Goal: Use online tool/utility: Use online tool/utility

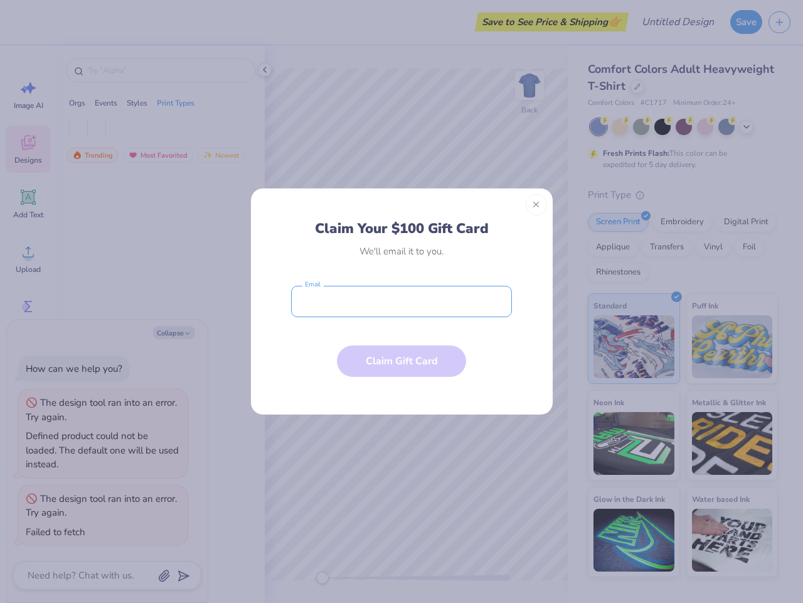
click at [402, 301] on input "email" at bounding box center [401, 301] width 221 height 31
click at [537, 205] on button "Close" at bounding box center [536, 204] width 21 height 21
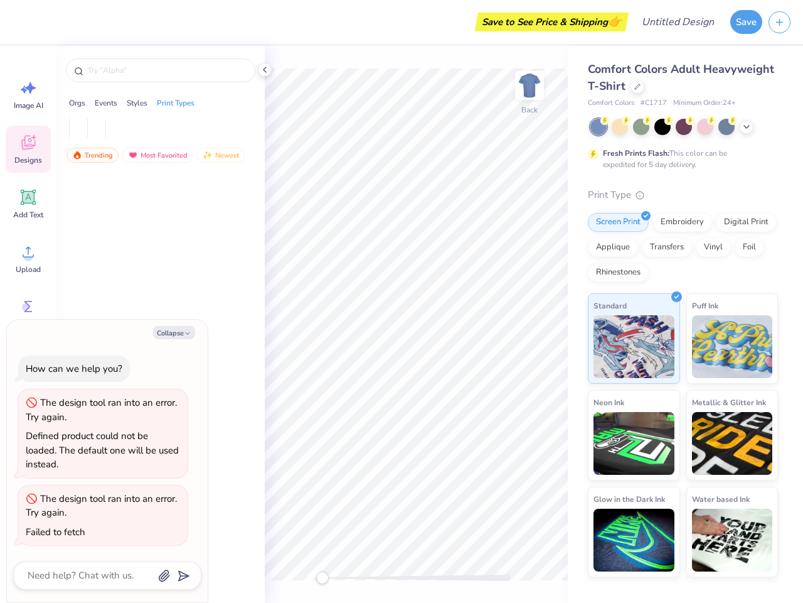
type textarea "x"
